Goal: Complete application form

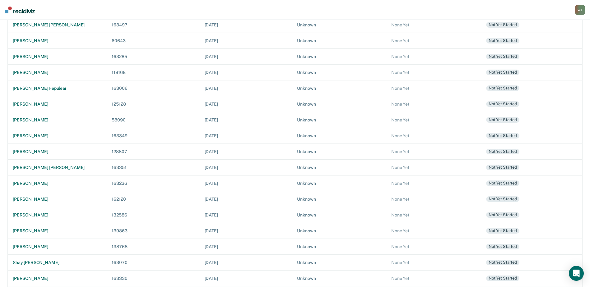
scroll to position [91, 0]
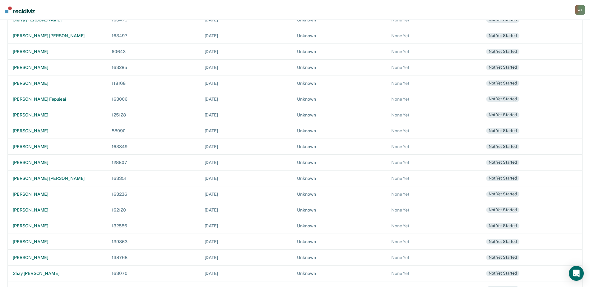
click at [38, 130] on div "vester lee simms jr." at bounding box center [57, 130] width 89 height 5
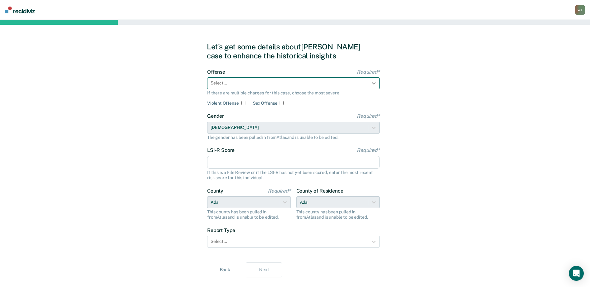
click at [376, 83] on icon at bounding box center [374, 83] width 6 height 6
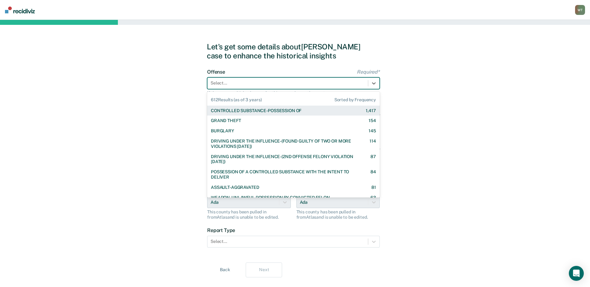
click at [292, 110] on div "CONTROLLED SUBSTANCE-POSSESSION OF" at bounding box center [256, 110] width 90 height 5
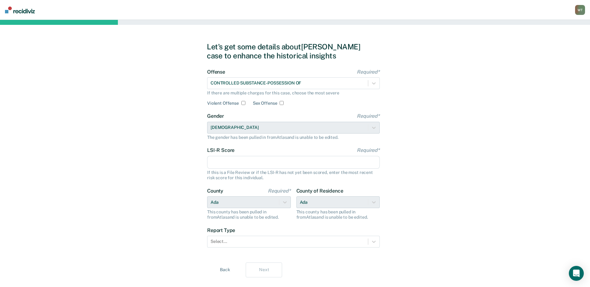
click at [261, 158] on input "LSI-R Score Required*" at bounding box center [293, 162] width 173 height 13
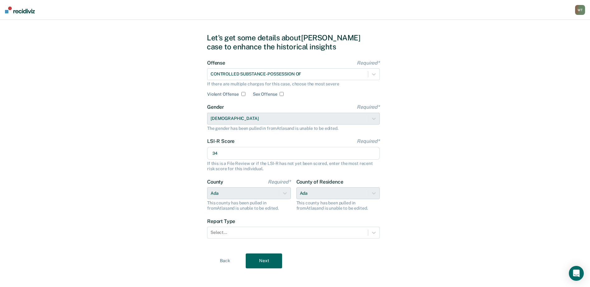
scroll to position [13, 0]
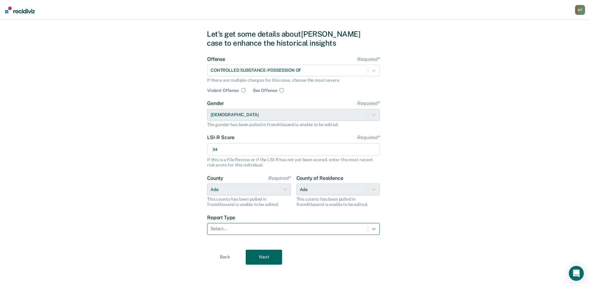
type input "34"
click at [373, 229] on icon at bounding box center [374, 229] width 6 height 6
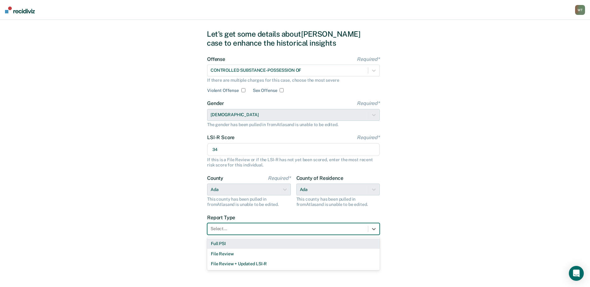
click at [213, 243] on div "Full PSI" at bounding box center [293, 244] width 173 height 10
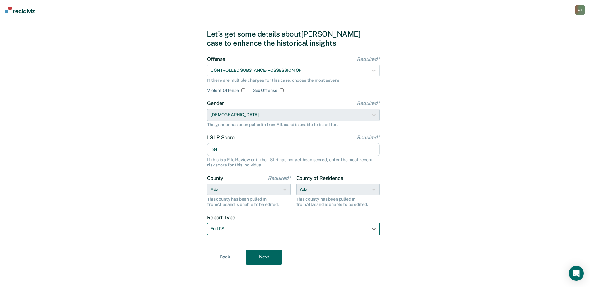
click at [260, 257] on button "Next" at bounding box center [264, 257] width 36 height 15
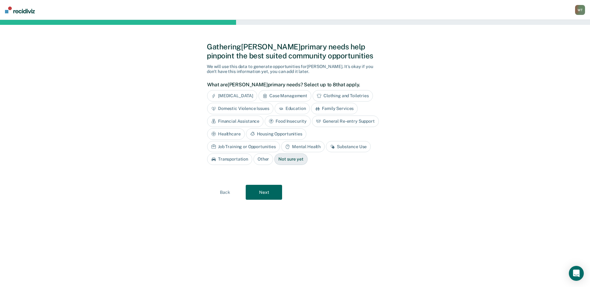
scroll to position [0, 0]
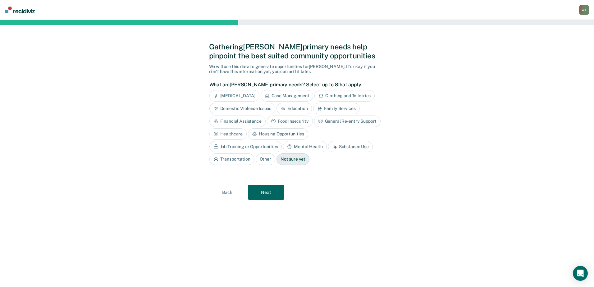
click at [328, 145] on div "Substance Use" at bounding box center [350, 147] width 45 height 12
click at [283, 148] on div "Mental Health" at bounding box center [305, 147] width 44 height 12
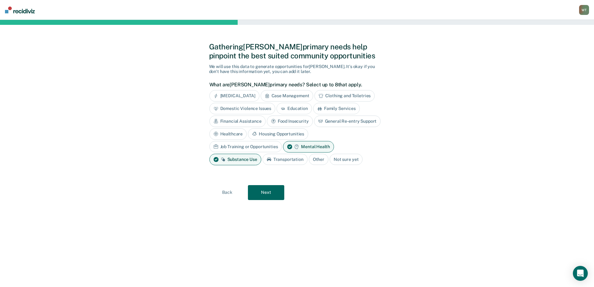
click at [281, 134] on div "Housing Opportunities" at bounding box center [278, 134] width 60 height 12
click at [249, 121] on div "Financial Assistance" at bounding box center [238, 122] width 56 height 12
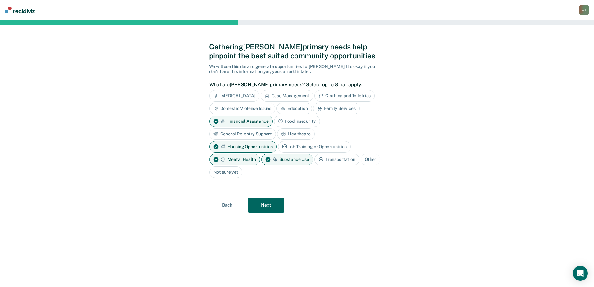
click at [268, 205] on button "Next" at bounding box center [266, 205] width 36 height 15
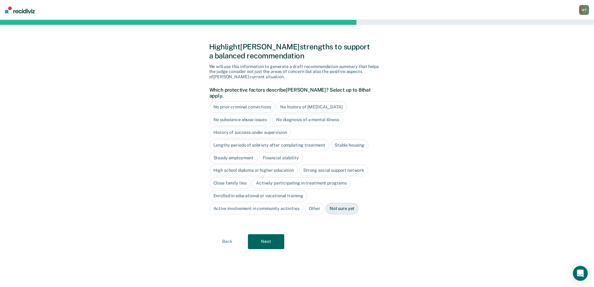
click at [345, 203] on div "Not sure yet" at bounding box center [342, 209] width 33 height 12
click at [271, 234] on button "Next" at bounding box center [266, 241] width 36 height 15
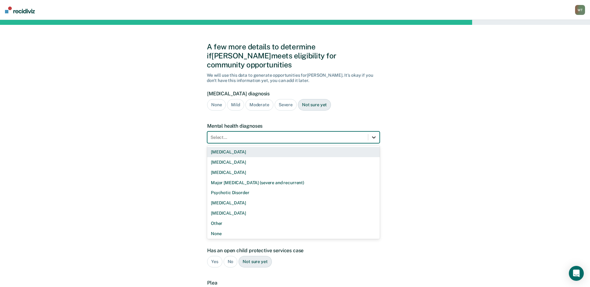
click at [377, 132] on div at bounding box center [373, 137] width 11 height 11
click at [238, 147] on div "Bipolar Disorder" at bounding box center [293, 152] width 173 height 10
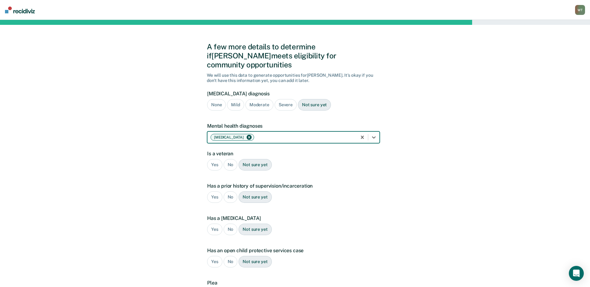
click at [232, 159] on div "No" at bounding box center [230, 165] width 14 height 12
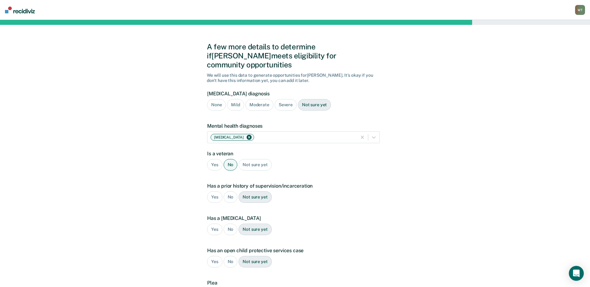
click at [213, 191] on div "Yes" at bounding box center [214, 197] width 15 height 12
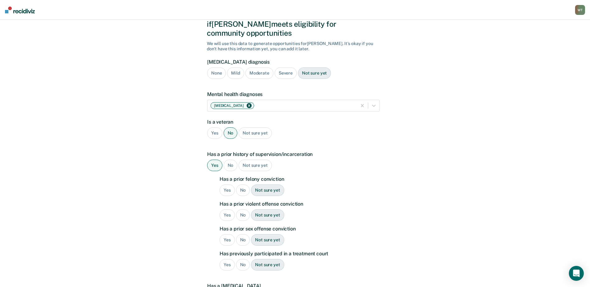
scroll to position [93, 0]
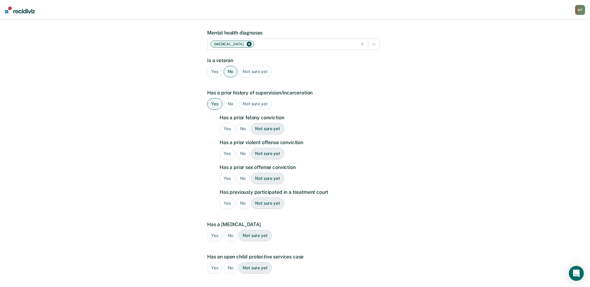
click at [229, 123] on div "Yes" at bounding box center [226, 129] width 15 height 12
click at [241, 148] on div "No" at bounding box center [243, 154] width 14 height 12
click at [240, 173] on div "No" at bounding box center [243, 179] width 14 height 12
click at [244, 198] on div "No" at bounding box center [243, 204] width 14 height 12
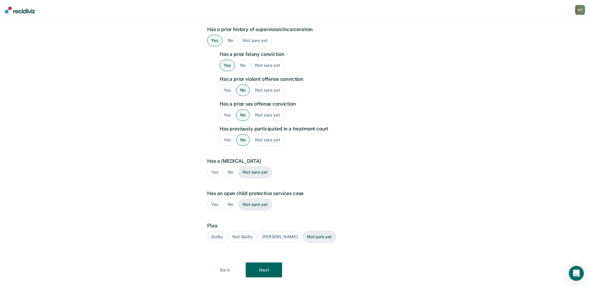
scroll to position [160, 0]
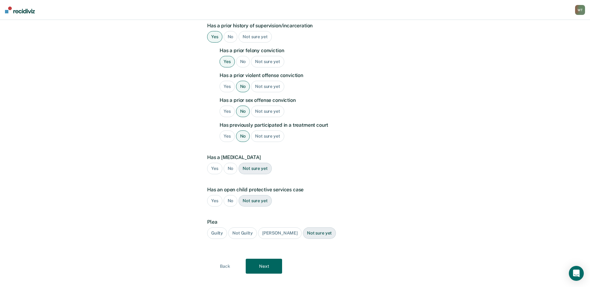
click at [253, 163] on div "Not sure yet" at bounding box center [254, 169] width 33 height 12
drag, startPoint x: 226, startPoint y: 191, endPoint x: 231, endPoint y: 193, distance: 4.9
click at [227, 195] on div "No" at bounding box center [230, 201] width 14 height 12
drag, startPoint x: 217, startPoint y: 221, endPoint x: 223, endPoint y: 222, distance: 6.2
click at [217, 228] on div "Guilty" at bounding box center [217, 234] width 20 height 12
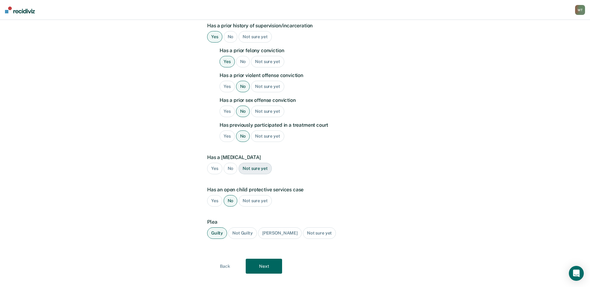
click at [258, 259] on button "Next" at bounding box center [264, 266] width 36 height 15
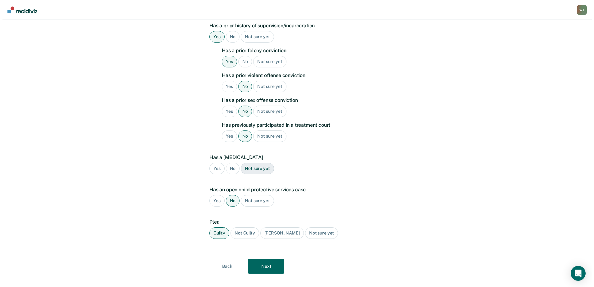
scroll to position [0, 0]
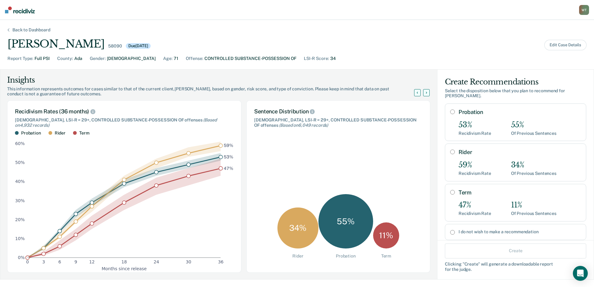
click at [450, 109] on input "Probation" at bounding box center [452, 111] width 5 height 5
radio input "true"
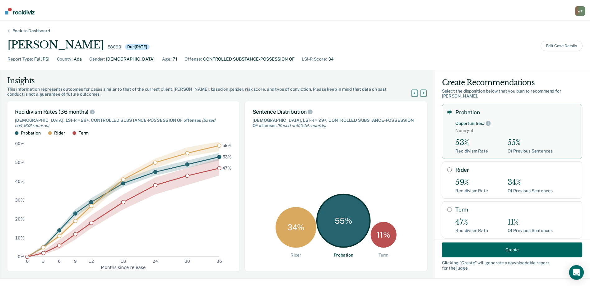
scroll to position [28, 0]
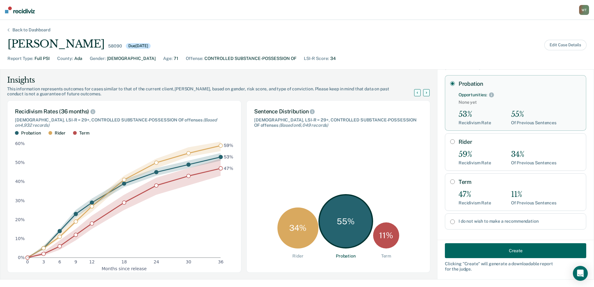
click at [499, 251] on button "Create" at bounding box center [515, 250] width 141 height 15
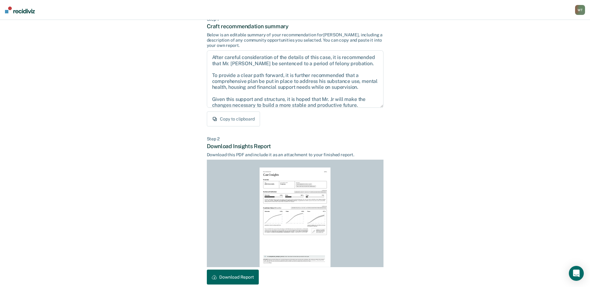
scroll to position [67, 0]
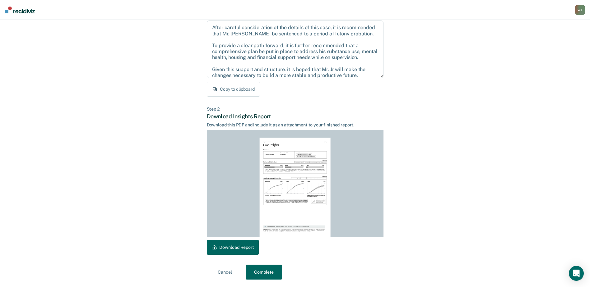
drag, startPoint x: 243, startPoint y: 247, endPoint x: 249, endPoint y: 247, distance: 6.3
click at [243, 247] on button "Download Report" at bounding box center [233, 247] width 52 height 15
click at [264, 272] on button "Complete" at bounding box center [264, 272] width 36 height 15
